Goal: Information Seeking & Learning: Learn about a topic

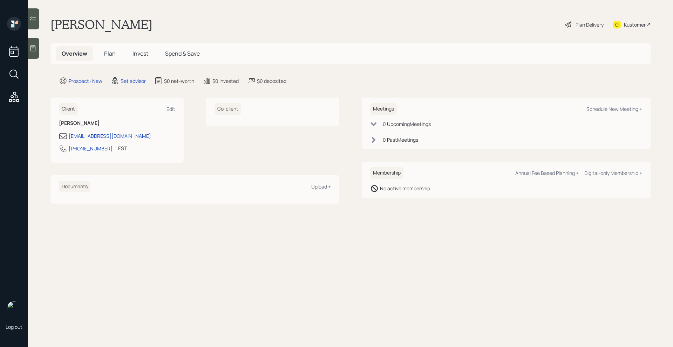
click at [36, 48] on icon at bounding box center [32, 48] width 7 height 7
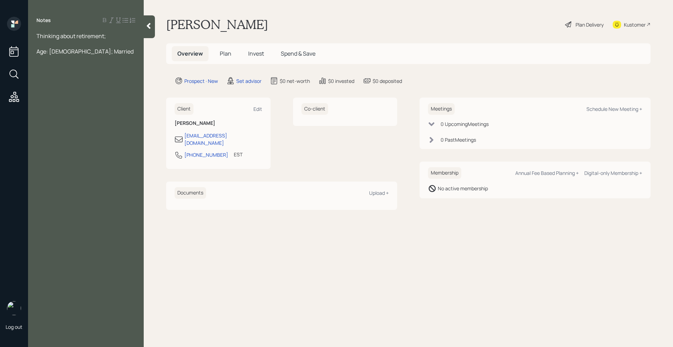
click at [110, 40] on div at bounding box center [85, 44] width 99 height 8
click at [113, 37] on div "Thinking about retirement;" at bounding box center [85, 36] width 99 height 8
click at [99, 55] on div "Age: [DEMOGRAPHIC_DATA]; Married" at bounding box center [85, 52] width 99 height 8
click at [40, 117] on span "$400 leftover" at bounding box center [53, 121] width 34 height 8
click at [44, 117] on span "$400 leftover" at bounding box center [53, 121] width 34 height 8
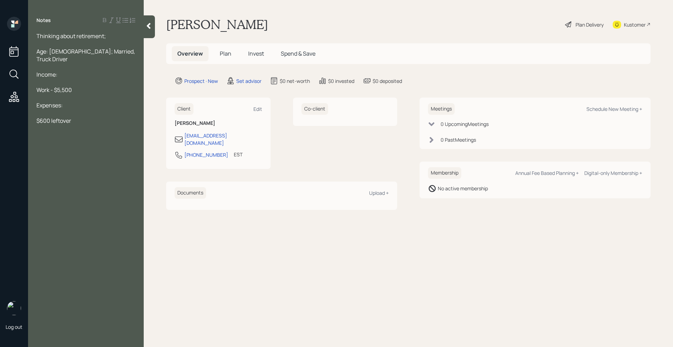
click at [80, 117] on div "$600 leftover" at bounding box center [85, 121] width 99 height 8
click at [113, 36] on div "Thinking about retirement;" at bounding box center [85, 36] width 99 height 8
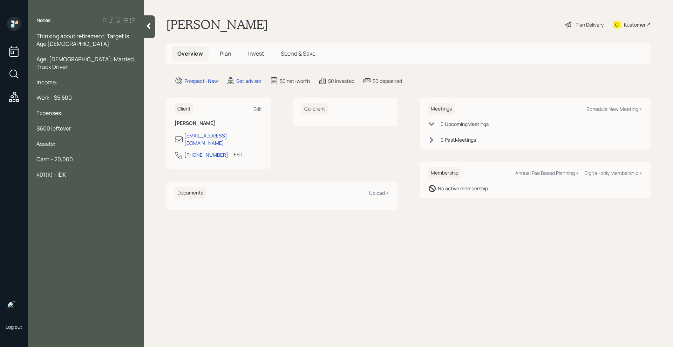
click at [74, 179] on div at bounding box center [85, 183] width 99 height 8
click at [55, 156] on span "Cash - 20,000" at bounding box center [54, 160] width 36 height 8
click at [80, 186] on div "Acorn - $1,000" at bounding box center [85, 190] width 99 height 8
click at [84, 44] on div "Thinking about retirement; Target is Age [DEMOGRAPHIC_DATA]" at bounding box center [85, 39] width 99 height 15
click at [92, 54] on div at bounding box center [85, 52] width 99 height 8
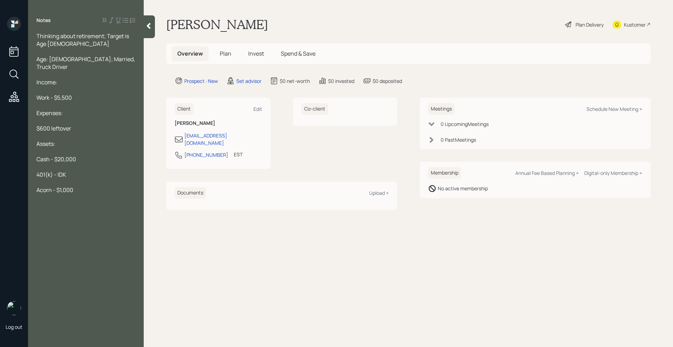
click at [69, 86] on div at bounding box center [85, 90] width 99 height 8
click at [69, 102] on div at bounding box center [85, 106] width 99 height 8
click at [60, 125] on span "$600 leftover" at bounding box center [53, 129] width 35 height 8
click at [68, 140] on div "Assets:" at bounding box center [85, 144] width 99 height 8
click at [69, 163] on div at bounding box center [85, 167] width 99 height 8
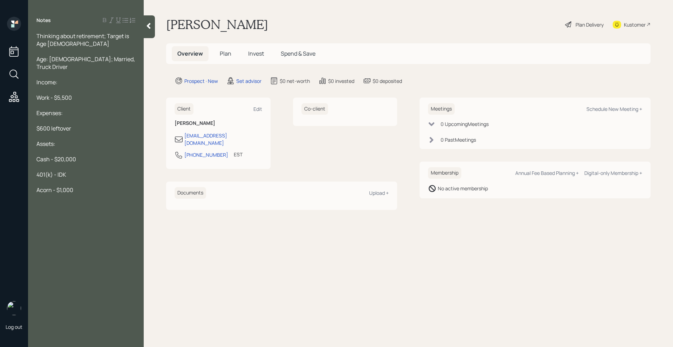
click at [73, 171] on div "Thinking about retirement; Target is Age [DEMOGRAPHIC_DATA] Age: [DEMOGRAPHIC_D…" at bounding box center [85, 132] width 99 height 200
click at [79, 186] on div "Acorn - $1,000" at bounding box center [85, 190] width 99 height 8
click at [82, 194] on div at bounding box center [85, 198] width 99 height 8
click at [71, 256] on div "Car Note" at bounding box center [85, 260] width 99 height 8
click at [84, 240] on div "Student Loan" at bounding box center [85, 244] width 99 height 8
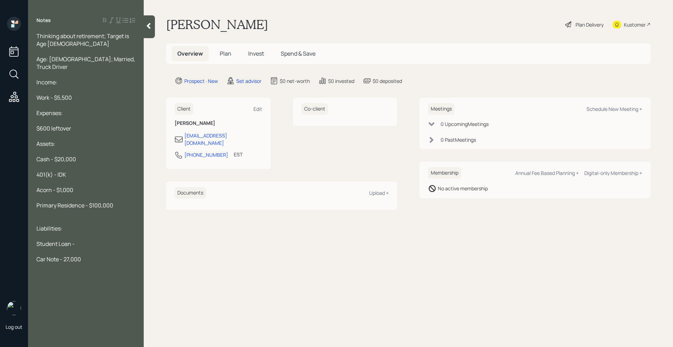
click at [80, 240] on div "Student Loan -" at bounding box center [85, 244] width 99 height 8
click at [148, 25] on icon at bounding box center [149, 26] width 4 height 6
